Goal: Contribute content: Contribute content

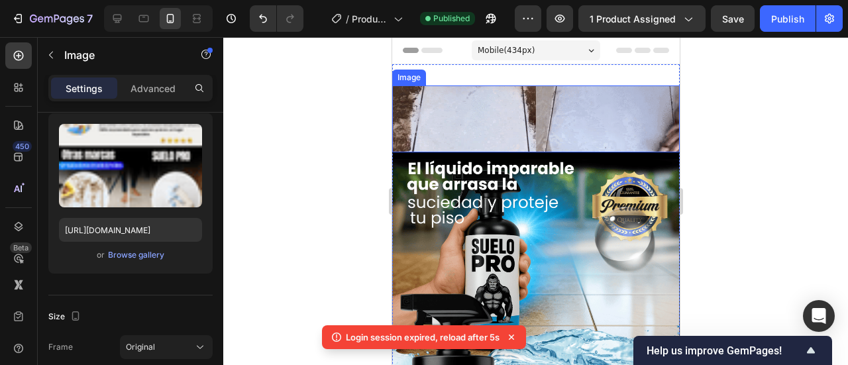
scroll to position [66, 0]
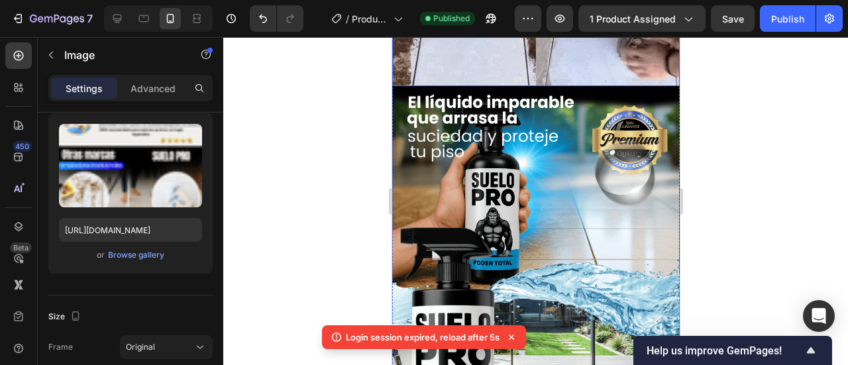
click at [449, 77] on img at bounding box center [536, 52] width 288 height 67
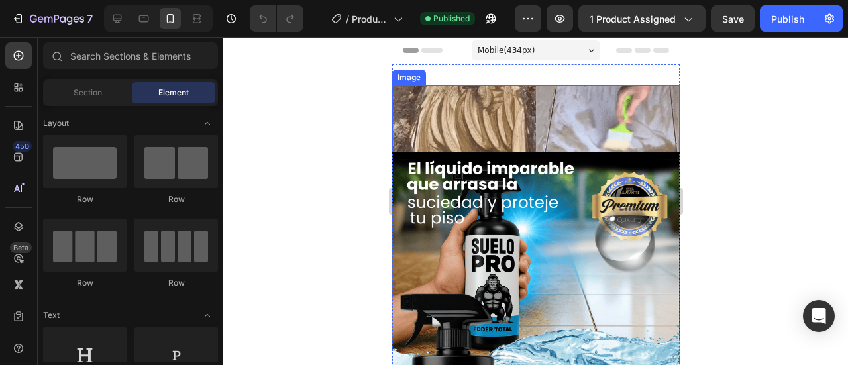
click at [495, 128] on img at bounding box center [536, 118] width 288 height 67
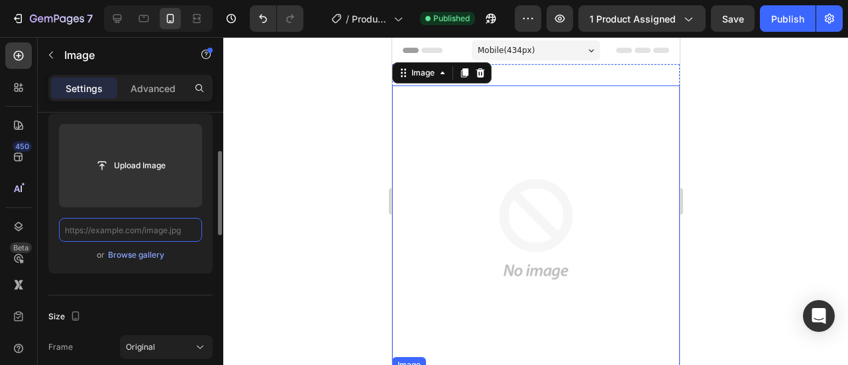
paste input "[URL][DOMAIN_NAME]"
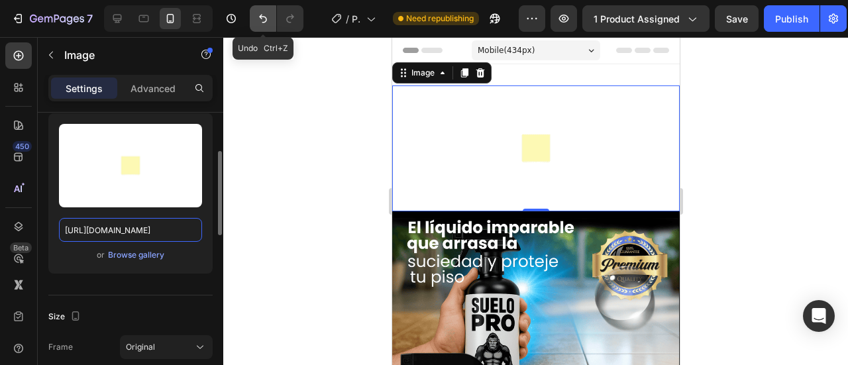
type input "[URL][DOMAIN_NAME]"
click at [256, 17] on button "Undo/Redo" at bounding box center [263, 18] width 27 height 27
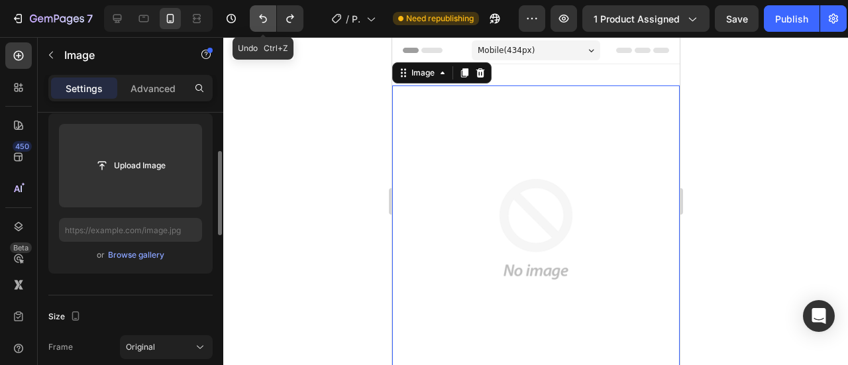
click at [258, 17] on icon "Undo/Redo" at bounding box center [262, 18] width 13 height 13
type input "[URL][DOMAIN_NAME]"
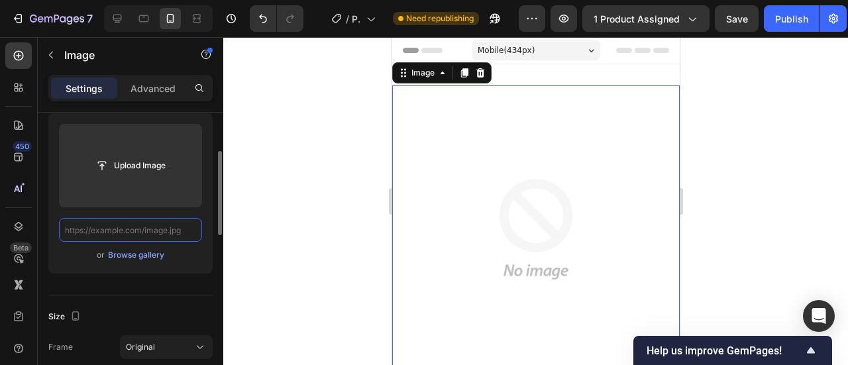
paste input "[URL][DOMAIN_NAME]"
type input "[URL][DOMAIN_NAME]"
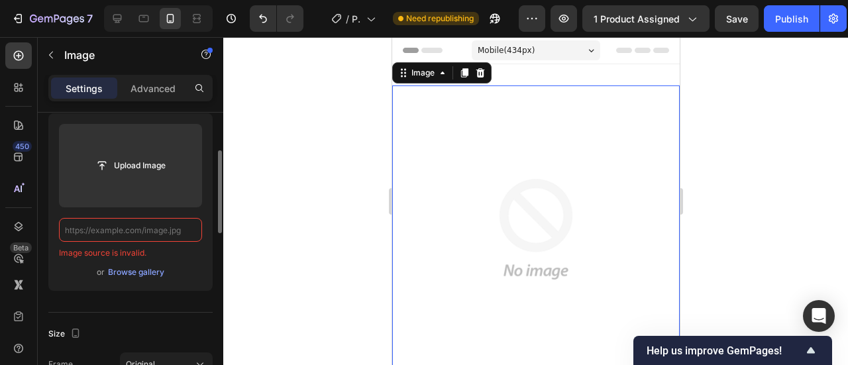
paste input "[URL][DOMAIN_NAME]"
type input "[URL][DOMAIN_NAME]"
paste input "[URL][DOMAIN_NAME]"
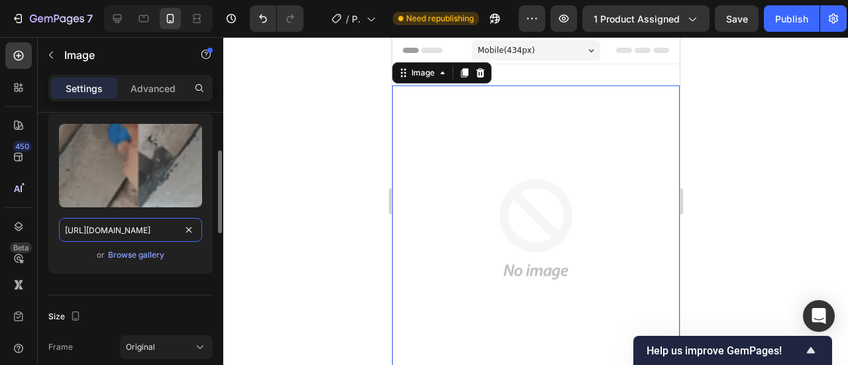
scroll to position [0, 360]
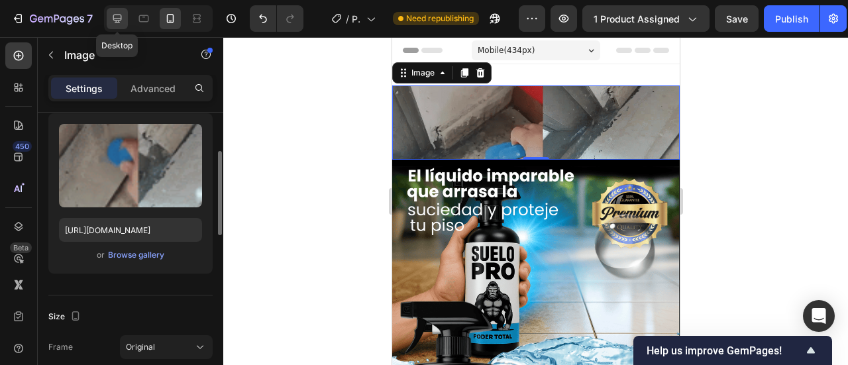
click at [114, 22] on icon at bounding box center [117, 18] width 13 height 13
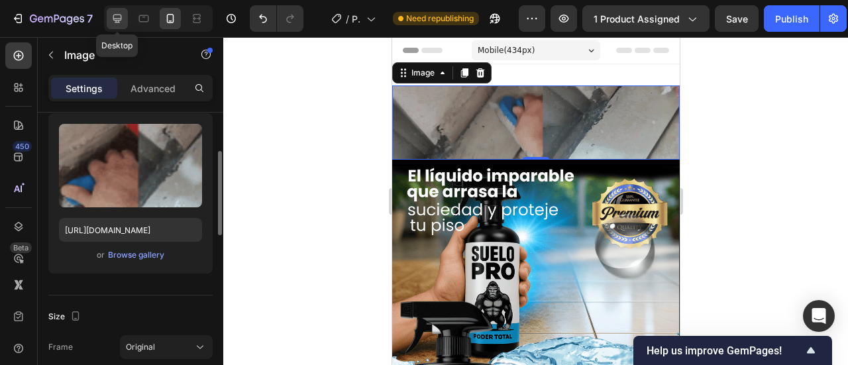
type input "[URL][DOMAIN_NAME]"
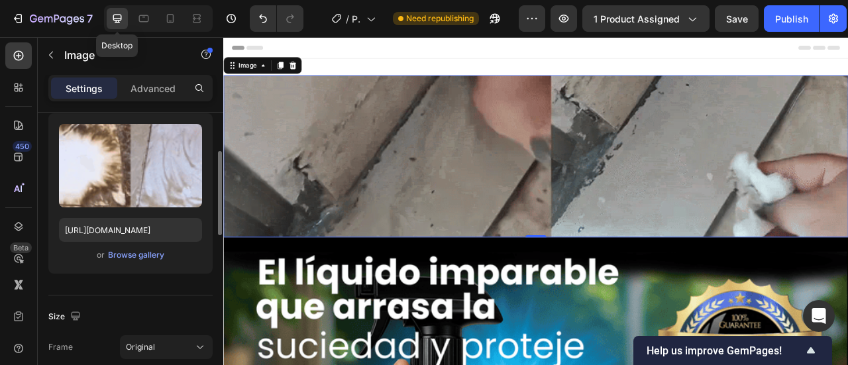
scroll to position [1, 0]
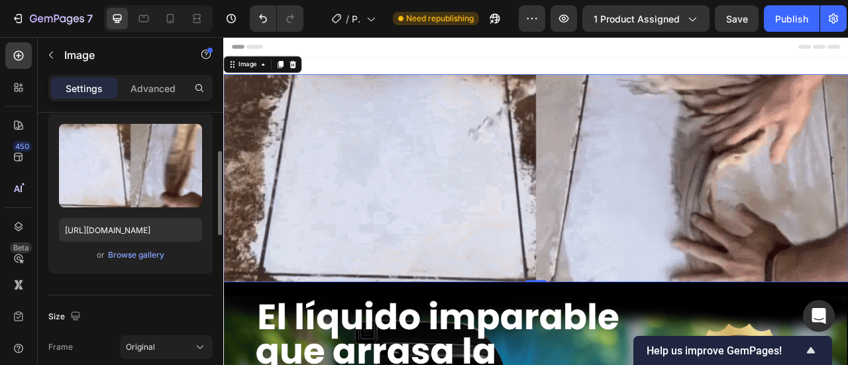
click at [424, 180] on img at bounding box center [620, 216] width 795 height 264
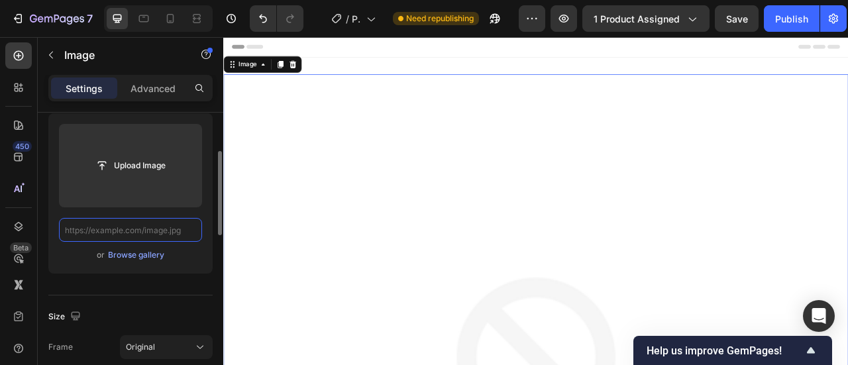
paste input "[URL][DOMAIN_NAME]"
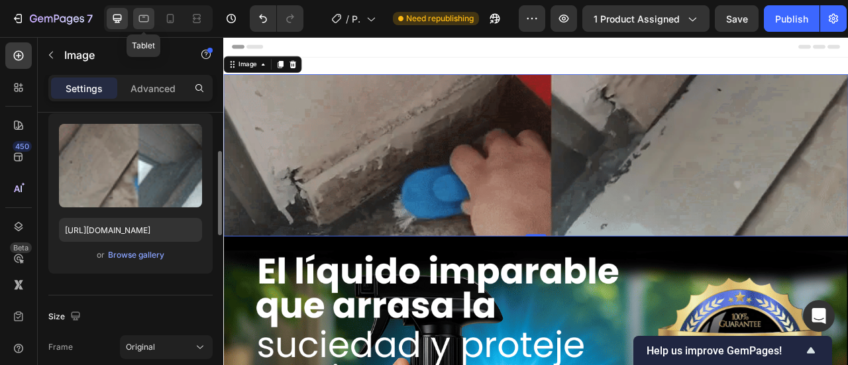
scroll to position [0, 0]
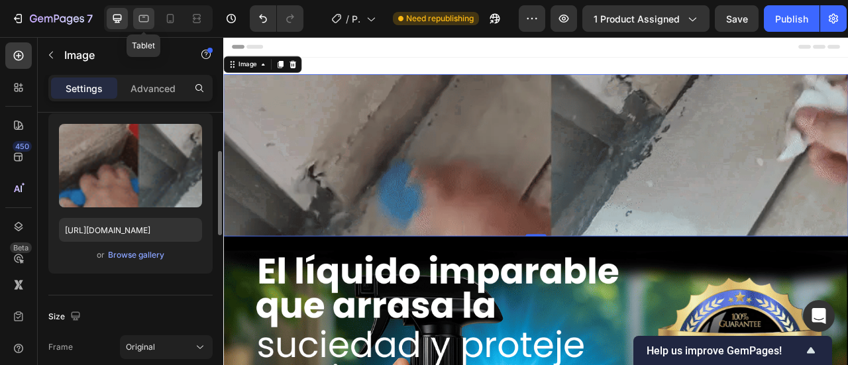
click at [135, 22] on div at bounding box center [143, 18] width 21 height 21
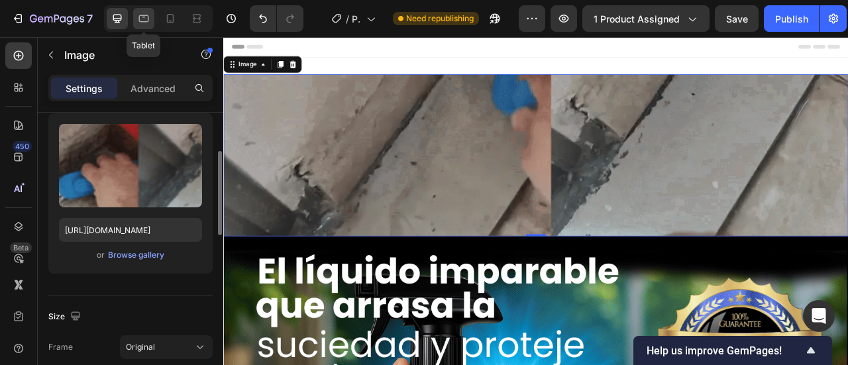
type input "[URL][DOMAIN_NAME]"
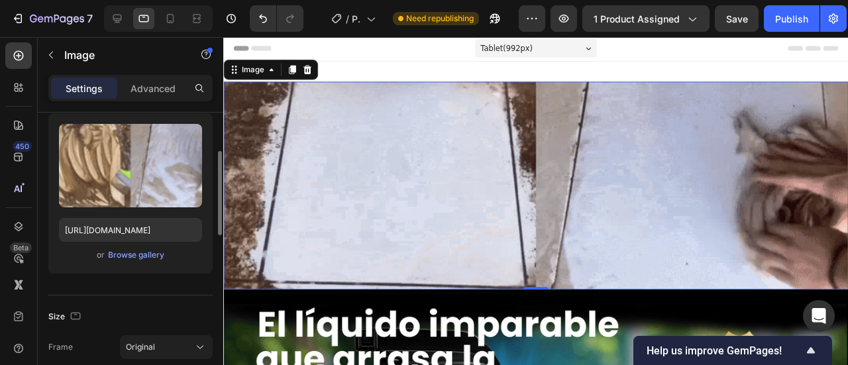
click at [422, 179] on img at bounding box center [551, 193] width 657 height 219
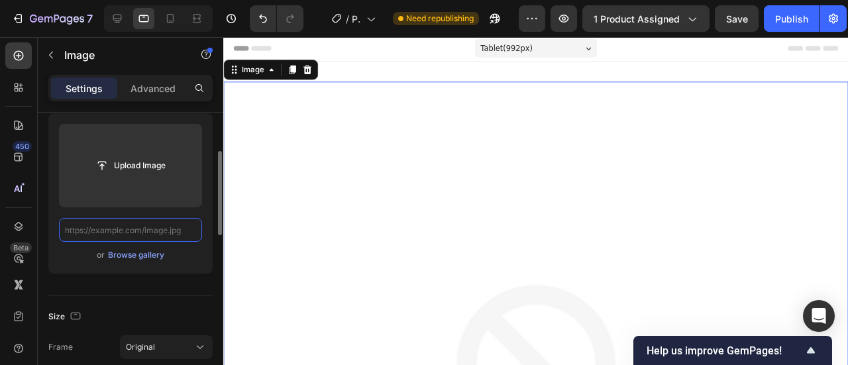
paste input "[URL][DOMAIN_NAME]"
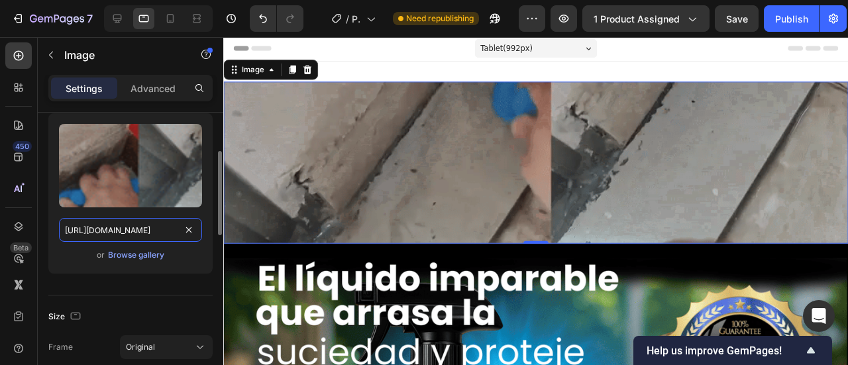
scroll to position [0, 360]
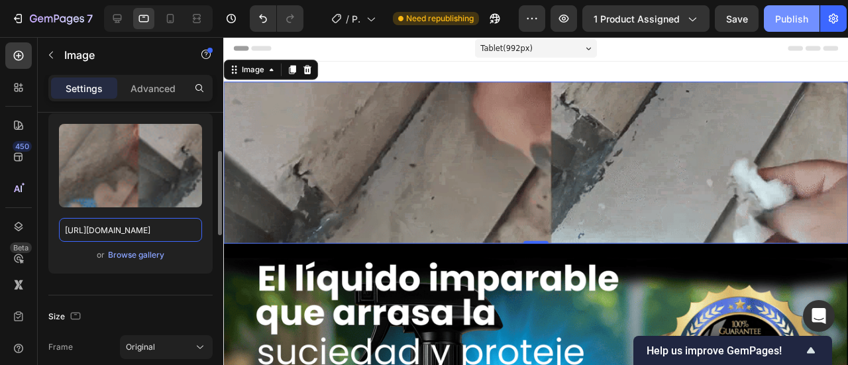
type input "[URL][DOMAIN_NAME]"
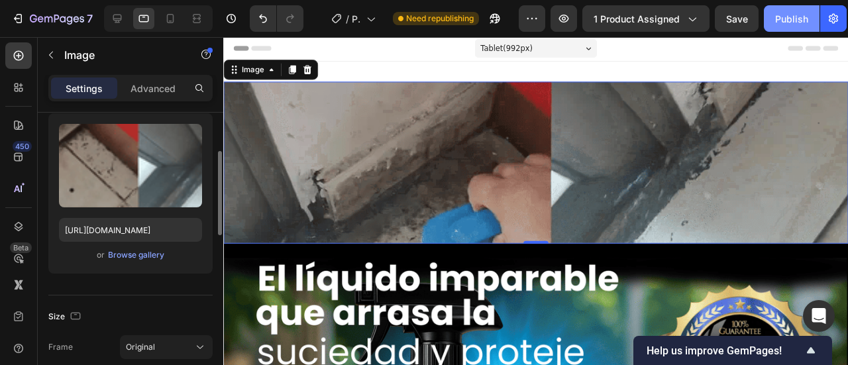
click at [791, 23] on div "Publish" at bounding box center [791, 19] width 33 height 14
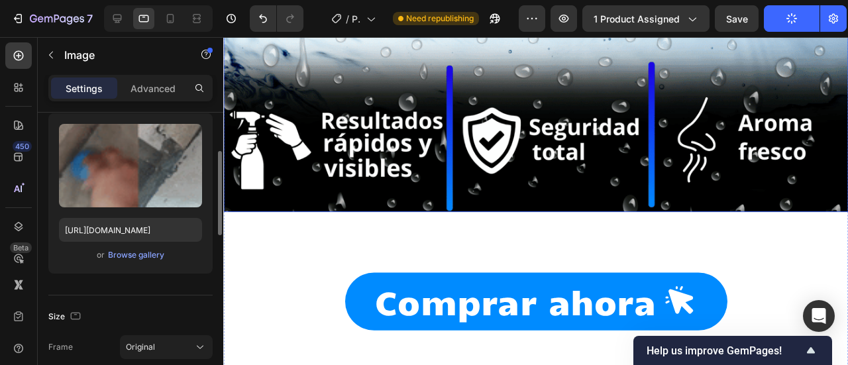
scroll to position [9079, 0]
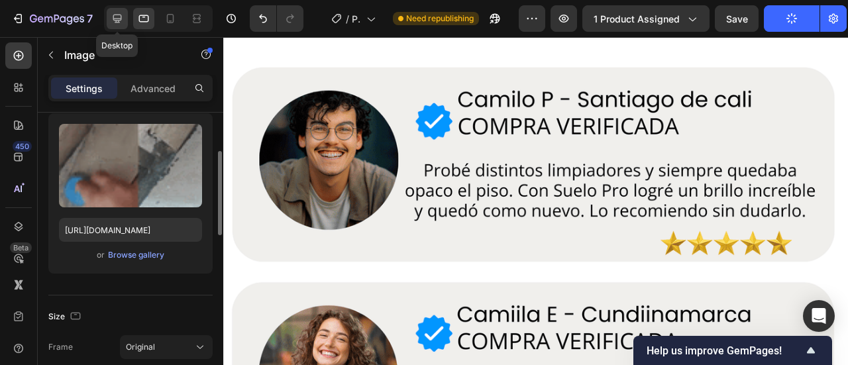
click at [119, 17] on icon at bounding box center [117, 18] width 13 height 13
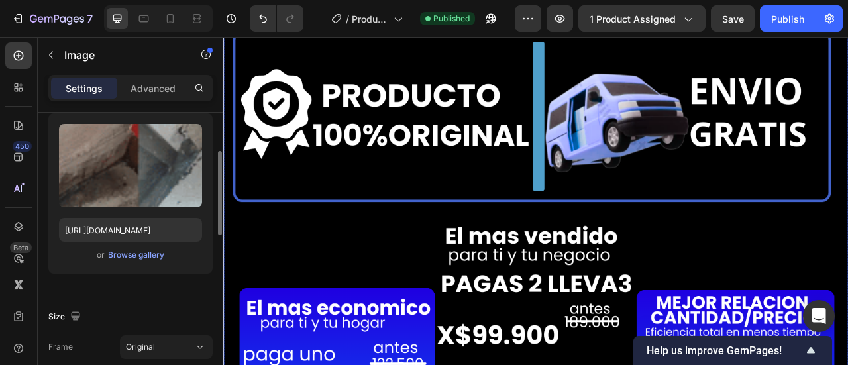
scroll to position [1592, 0]
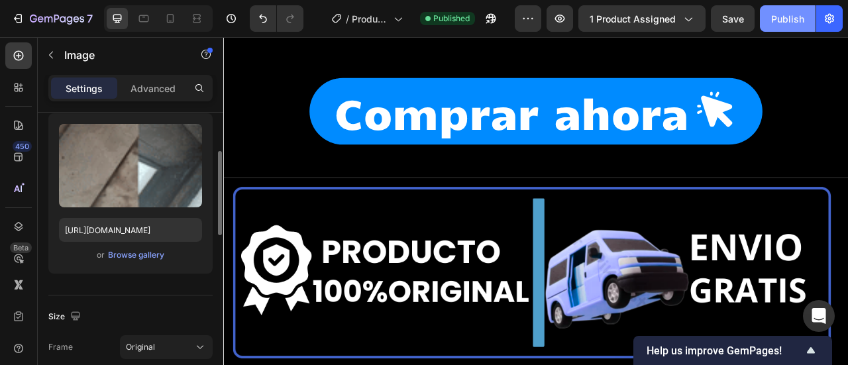
click at [795, 23] on div "Publish" at bounding box center [787, 19] width 33 height 14
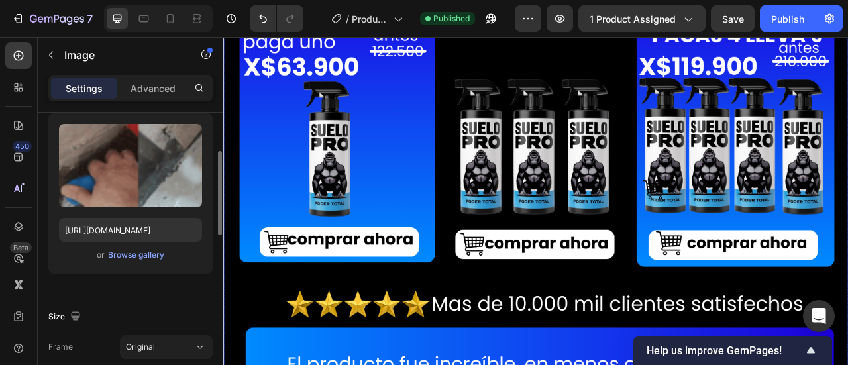
scroll to position [2519, 0]
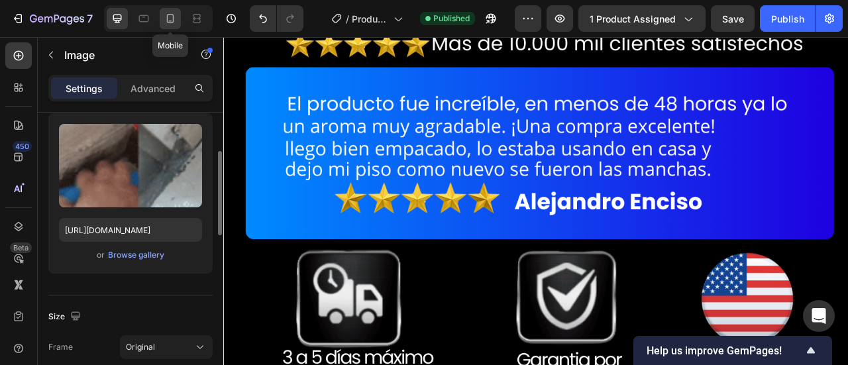
click at [168, 20] on icon at bounding box center [170, 18] width 13 height 13
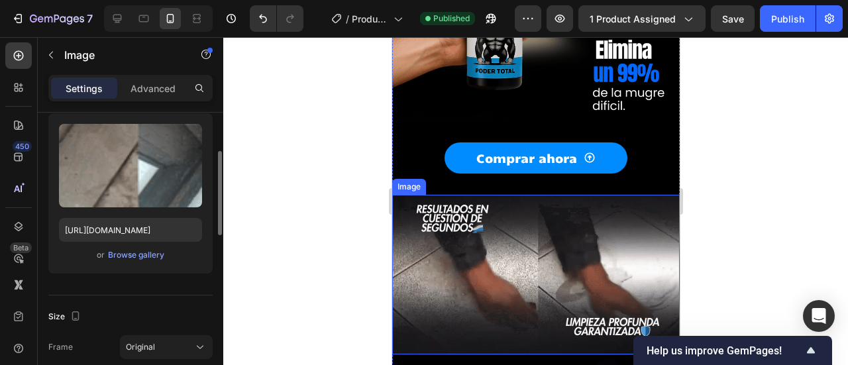
scroll to position [2122, 0]
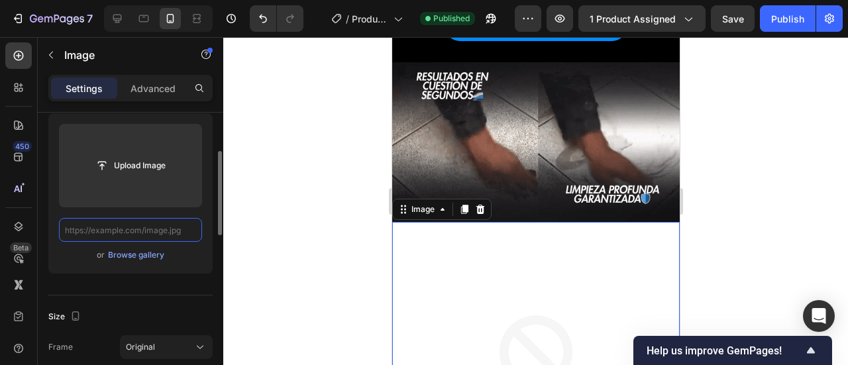
scroll to position [0, 0]
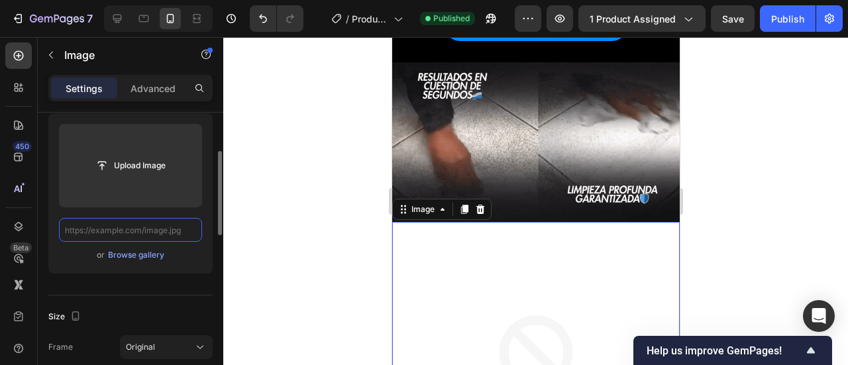
paste input "[URL][DOMAIN_NAME]"
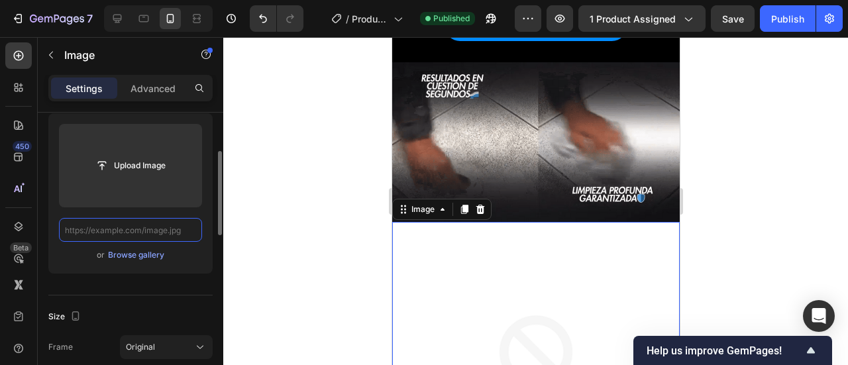
type input "[URL][DOMAIN_NAME]"
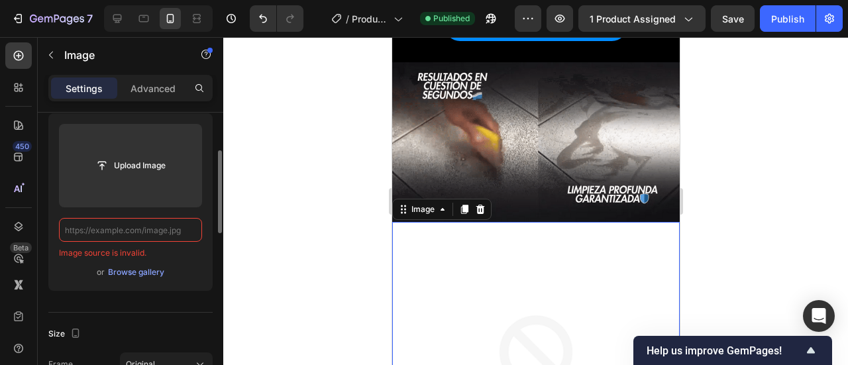
paste input "[URL][DOMAIN_NAME]"
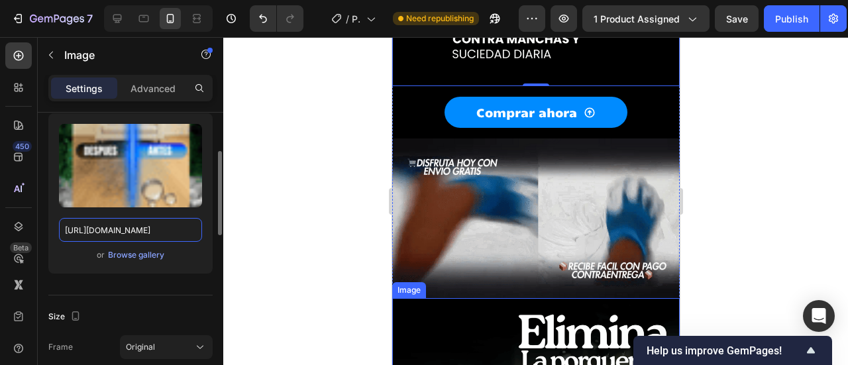
scroll to position [3381, 0]
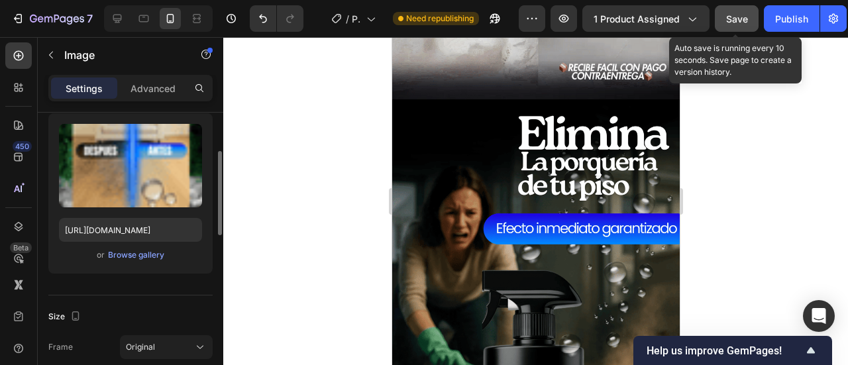
click at [736, 26] on button "Save" at bounding box center [737, 18] width 44 height 27
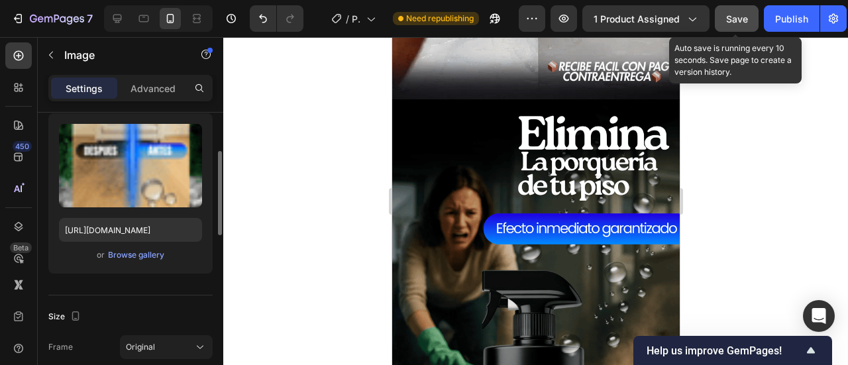
scroll to position [0, 0]
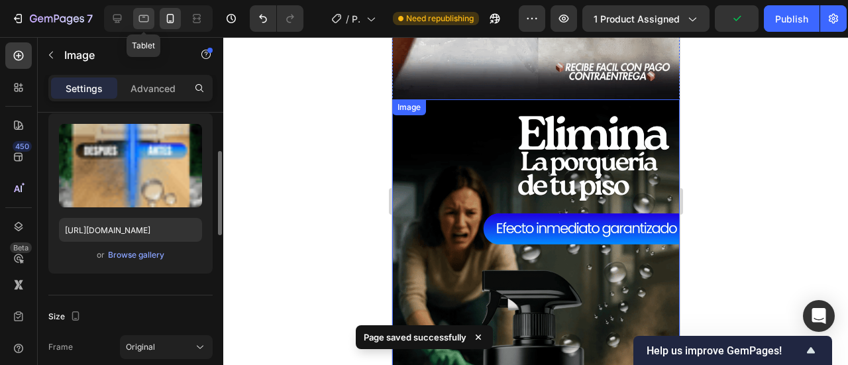
click at [146, 18] on icon at bounding box center [143, 18] width 13 height 13
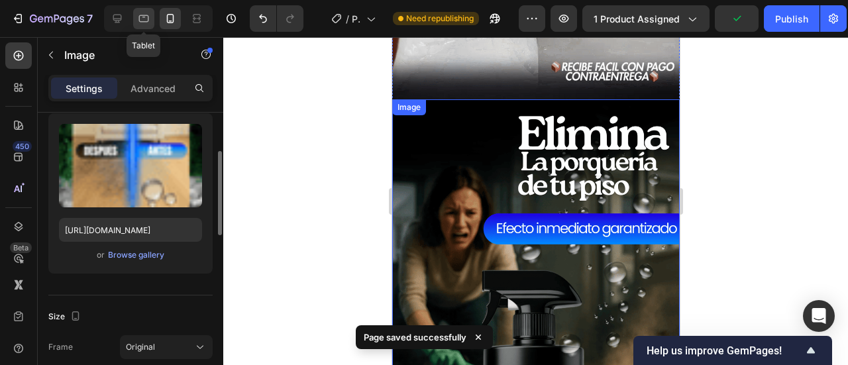
type input "[URL][DOMAIN_NAME]"
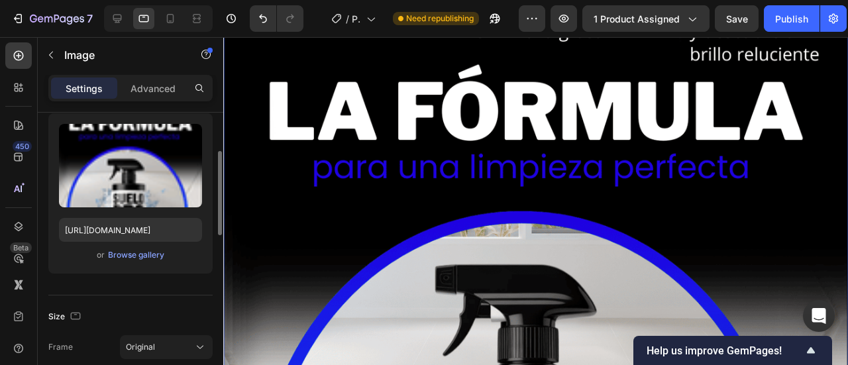
scroll to position [6079, 0]
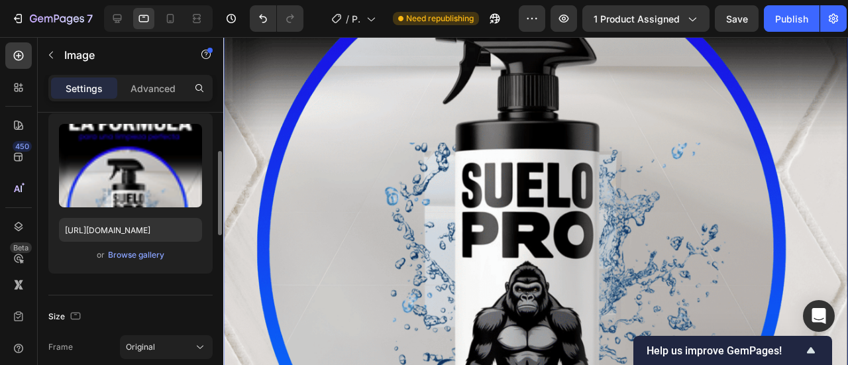
click at [514, 222] on img at bounding box center [551, 42] width 657 height 1761
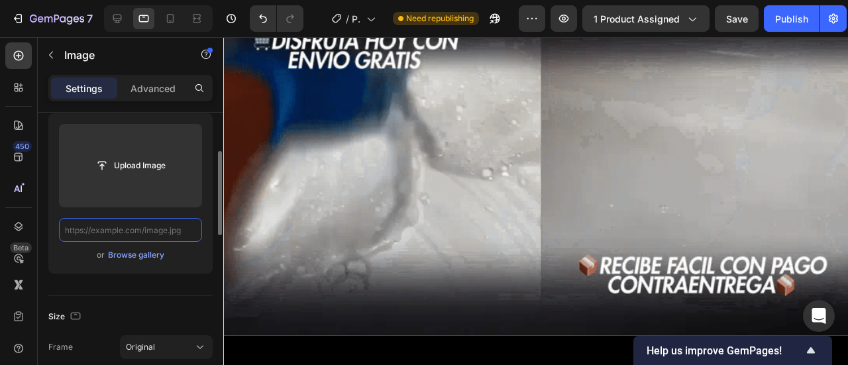
paste input "[URL][DOMAIN_NAME]"
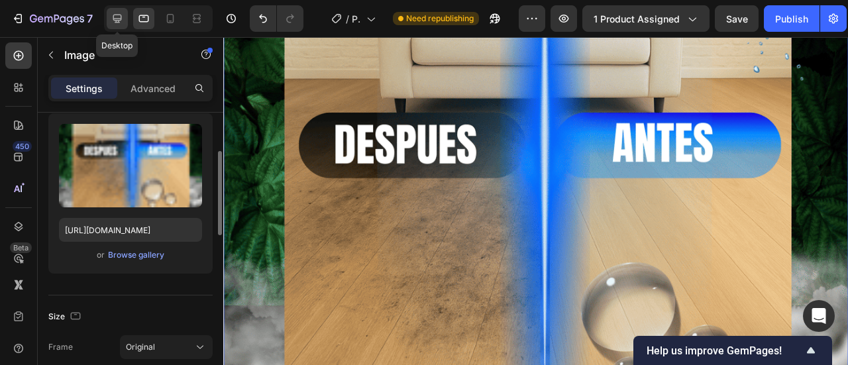
scroll to position [0, 0]
click at [117, 15] on icon at bounding box center [117, 19] width 9 height 9
type input "[URL][DOMAIN_NAME]"
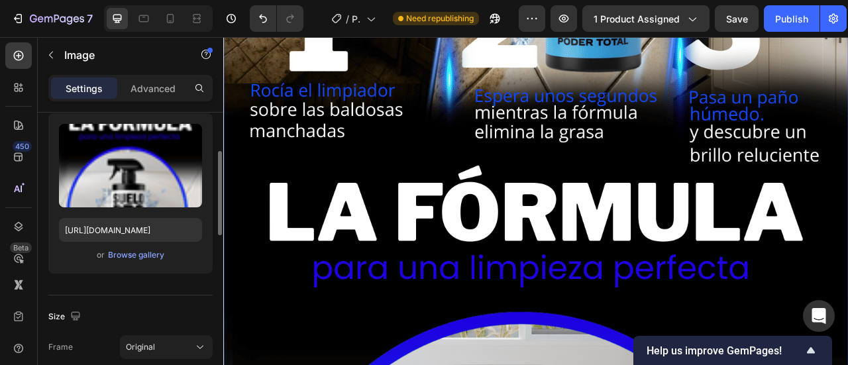
scroll to position [7060, 0]
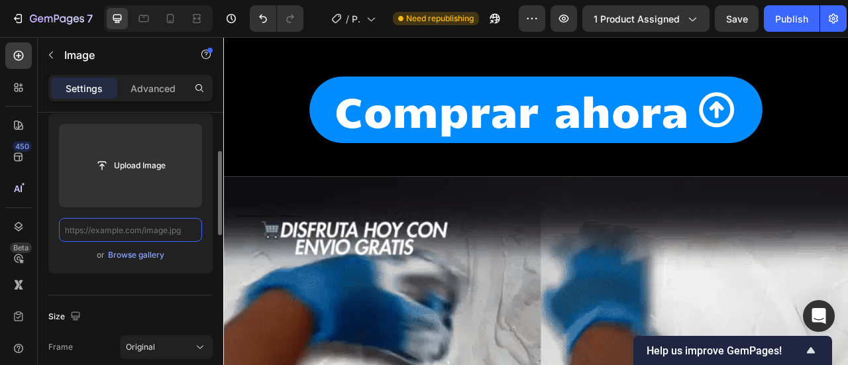
paste input "[URL][DOMAIN_NAME]"
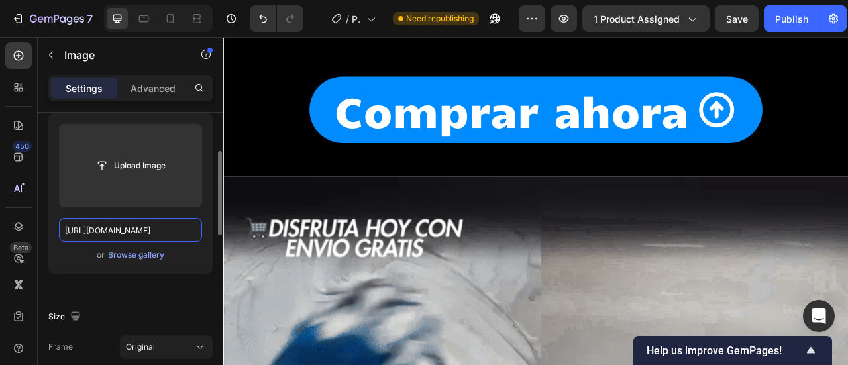
scroll to position [0, 248]
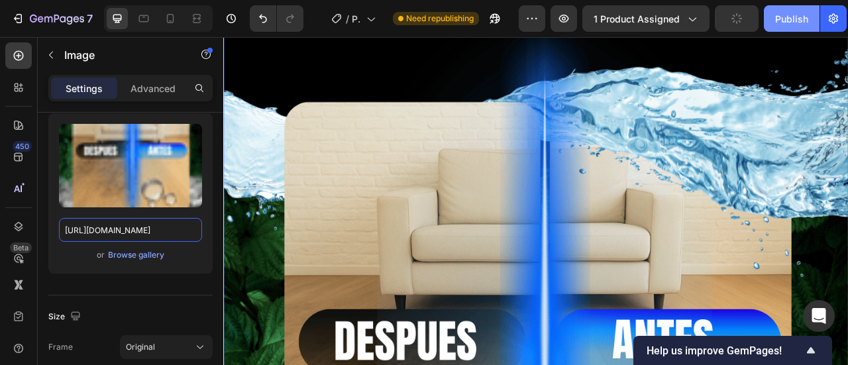
type input "[URL][DOMAIN_NAME]"
click at [808, 12] on div "Publish" at bounding box center [791, 19] width 33 height 14
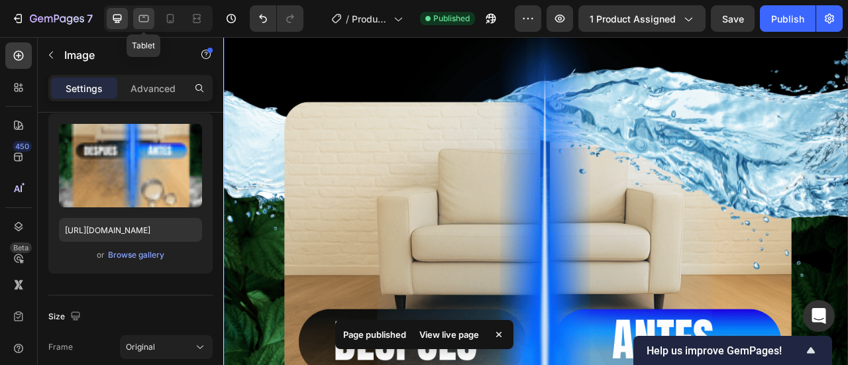
click at [146, 20] on icon at bounding box center [143, 18] width 13 height 13
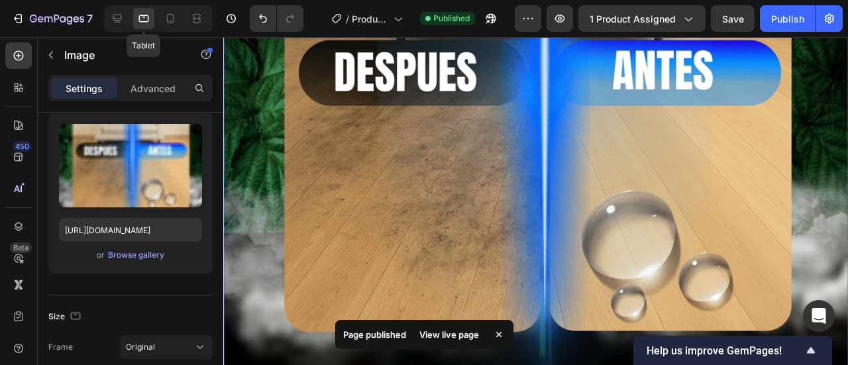
scroll to position [5085, 0]
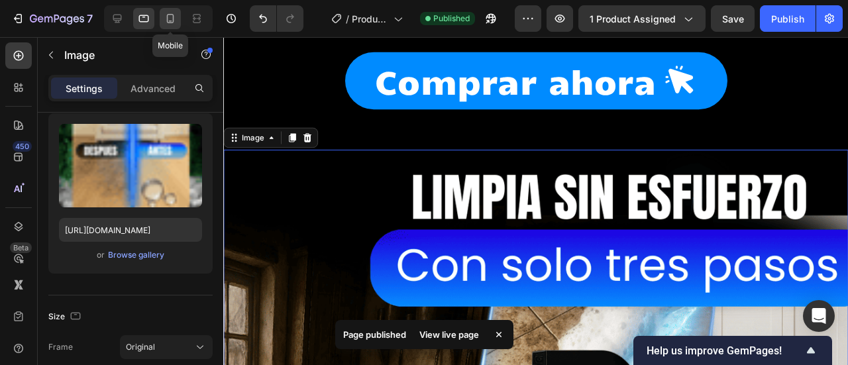
click at [171, 21] on icon at bounding box center [170, 18] width 13 height 13
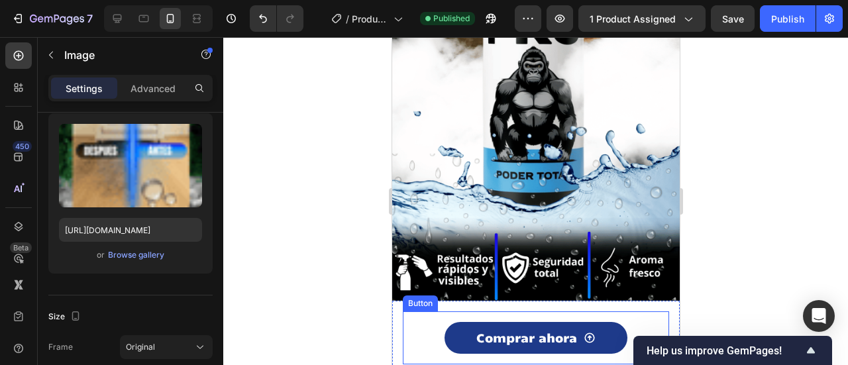
scroll to position [3513, 0]
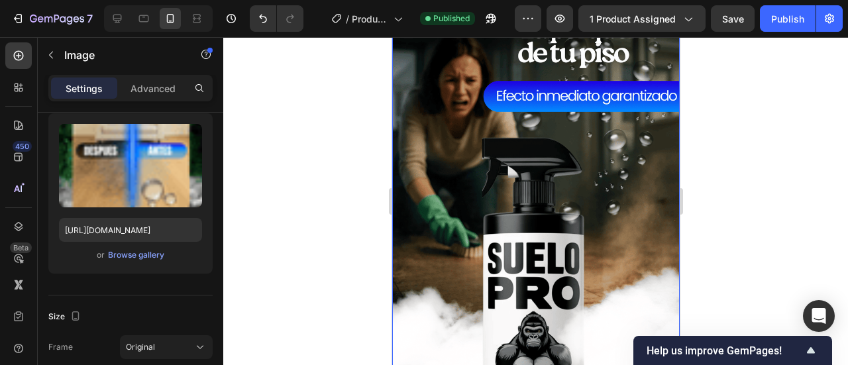
click at [490, 219] on img at bounding box center [536, 266] width 288 height 599
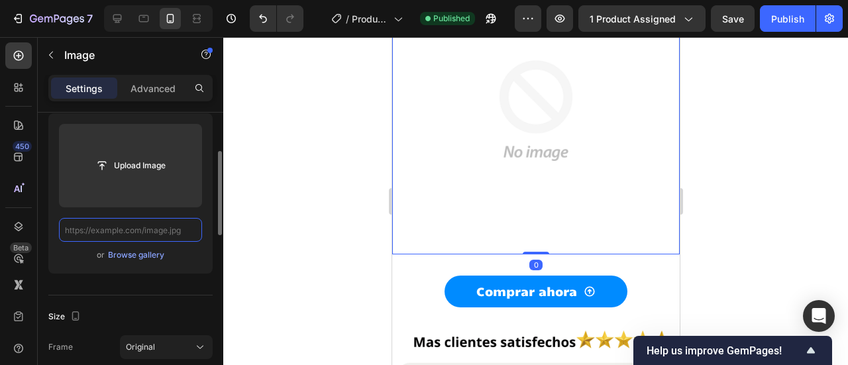
scroll to position [0, 0]
paste input "[URL][DOMAIN_NAME]"
type input "[URL][DOMAIN_NAME]"
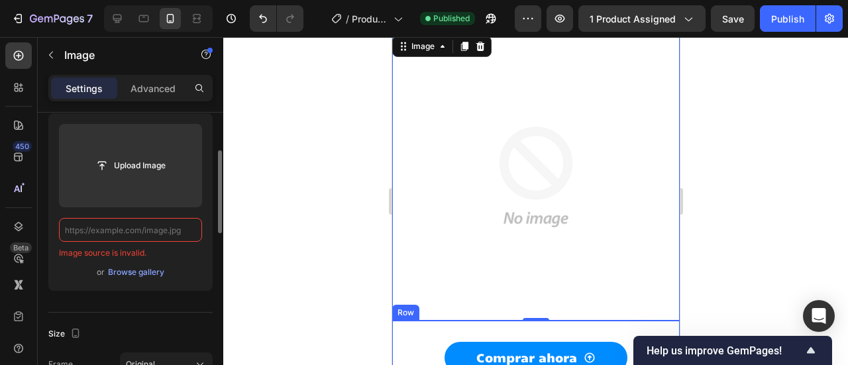
paste input "[URL][DOMAIN_NAME]"
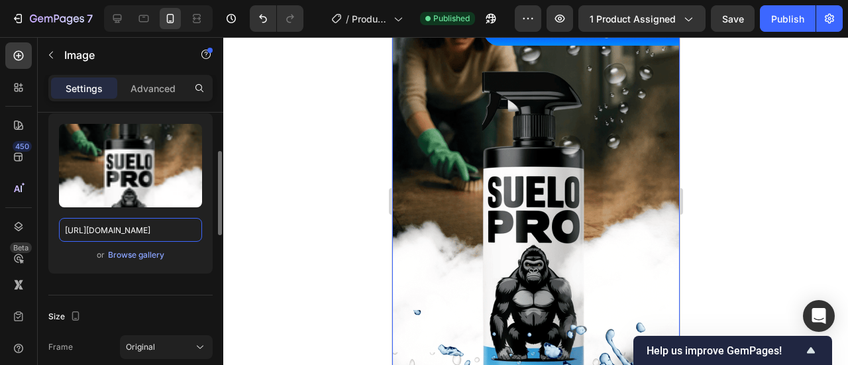
scroll to position [3712, 0]
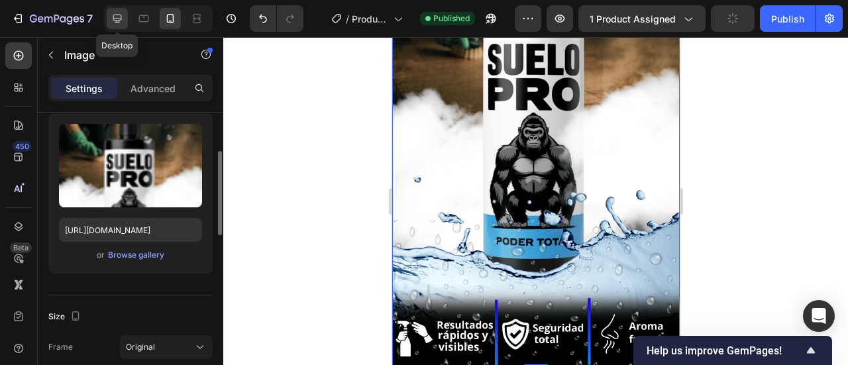
click at [118, 18] on icon at bounding box center [117, 19] width 9 height 9
type input "[URL][DOMAIN_NAME]"
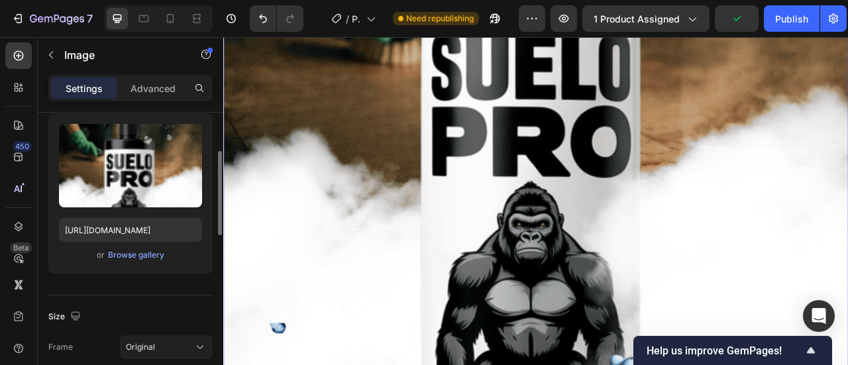
scroll to position [10607, 0]
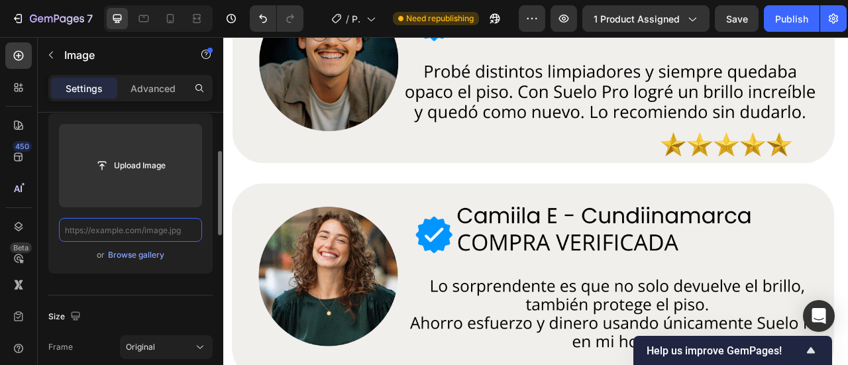
paste input "[URL][DOMAIN_NAME]"
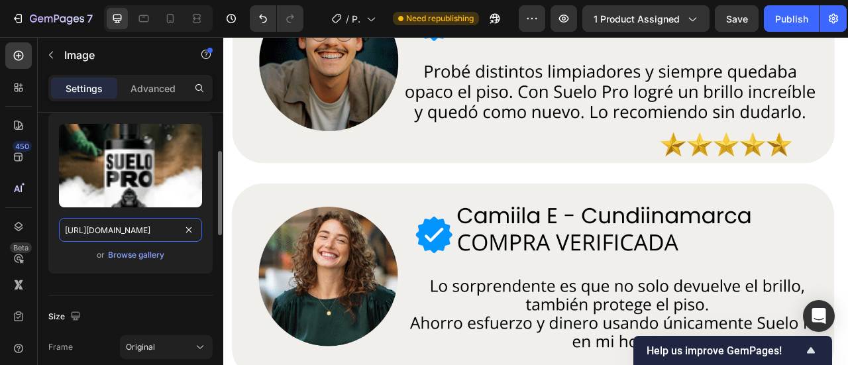
scroll to position [0, 261]
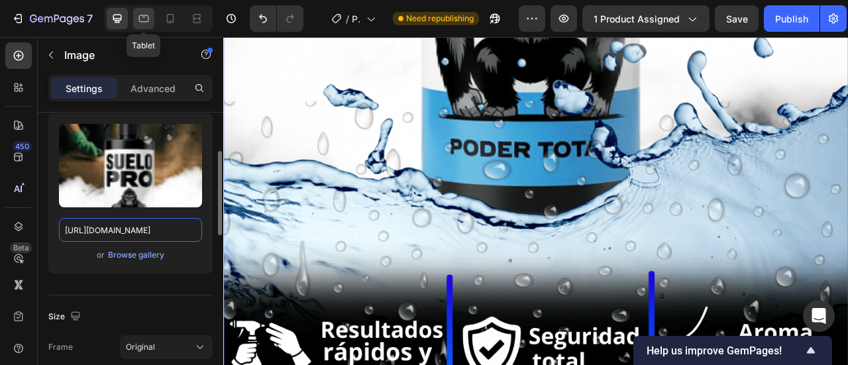
type input "[URL][DOMAIN_NAME]"
click at [141, 23] on icon at bounding box center [143, 18] width 13 height 13
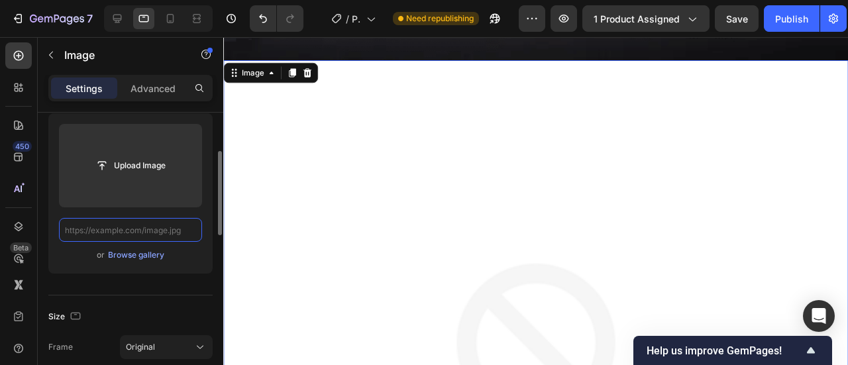
paste input "[URL][DOMAIN_NAME]"
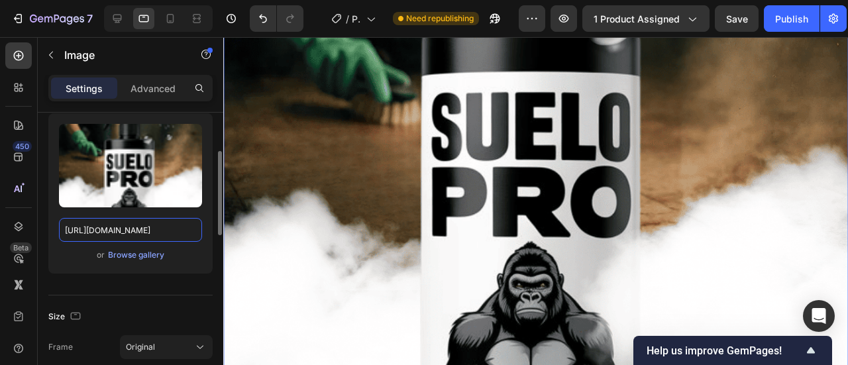
scroll to position [8751, 0]
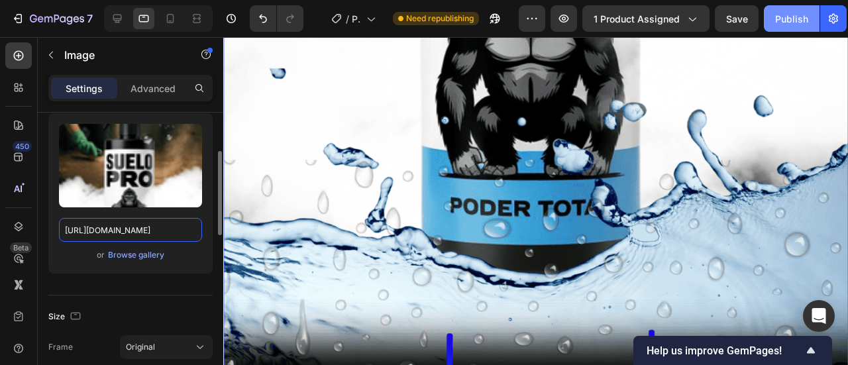
type input "[URL][DOMAIN_NAME]"
click at [800, 17] on div "Publish" at bounding box center [791, 19] width 33 height 14
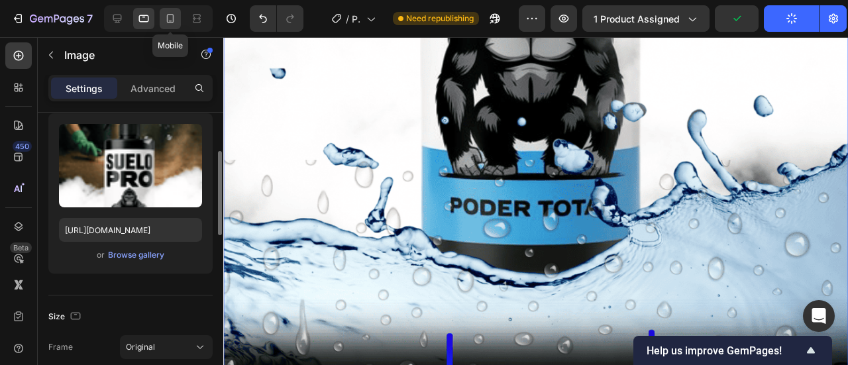
click at [162, 18] on div at bounding box center [170, 18] width 21 height 21
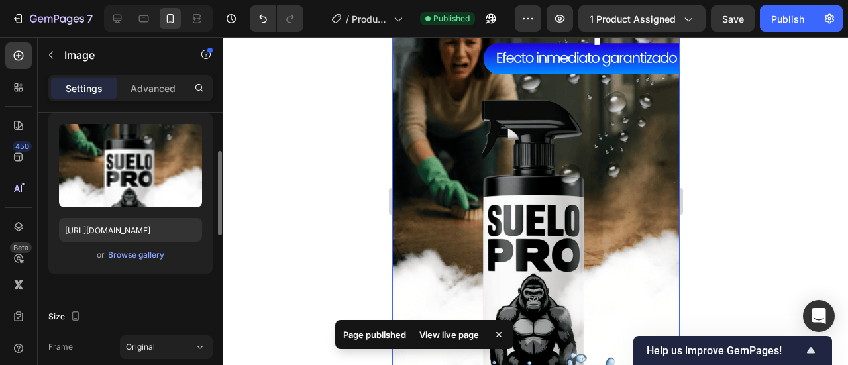
scroll to position [3617, 0]
